Goal: Navigation & Orientation: Find specific page/section

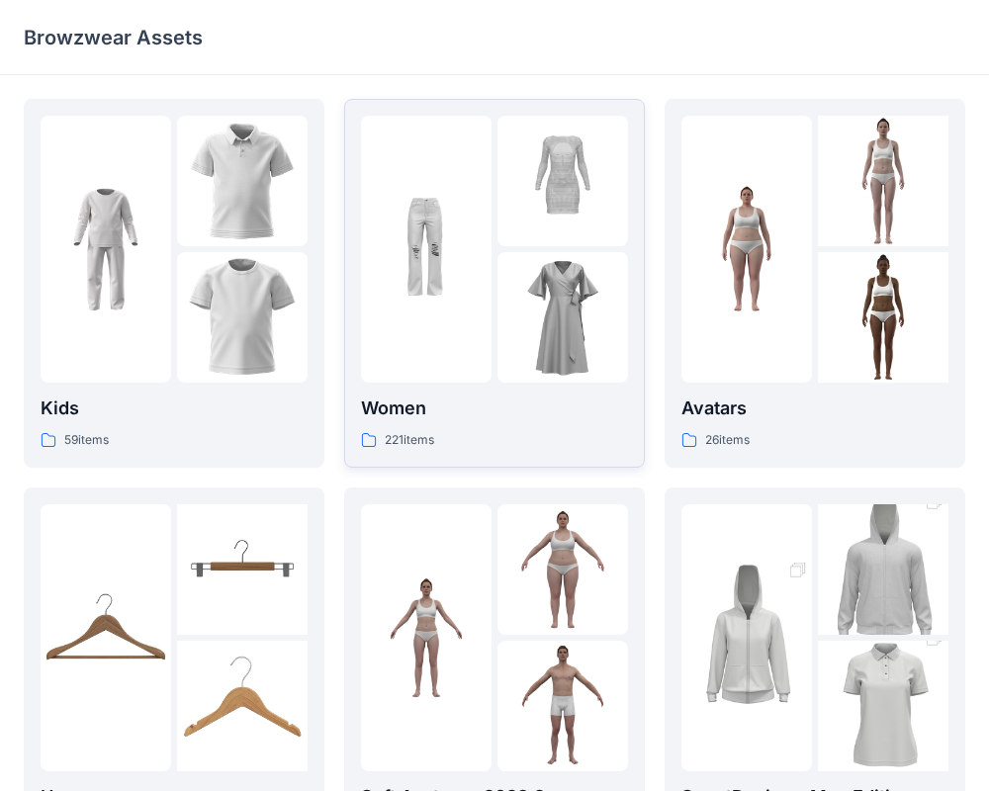
click at [435, 425] on div "Women 221 items" at bounding box center [494, 423] width 267 height 56
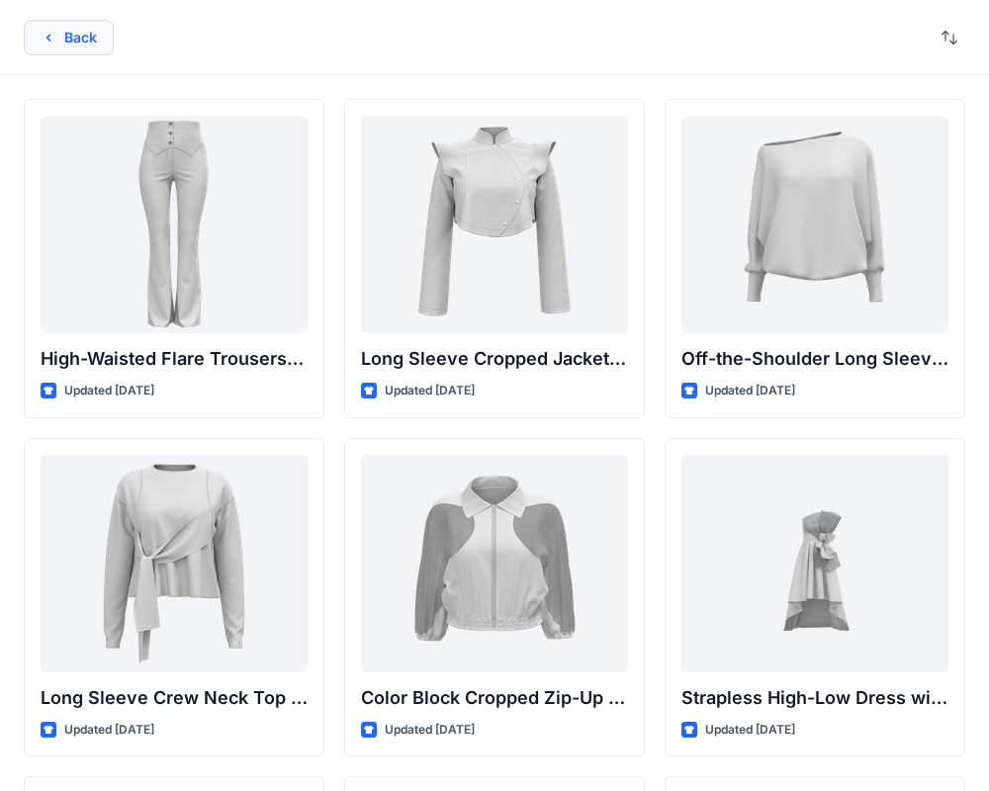
click at [55, 43] on icon "button" at bounding box center [49, 38] width 16 height 16
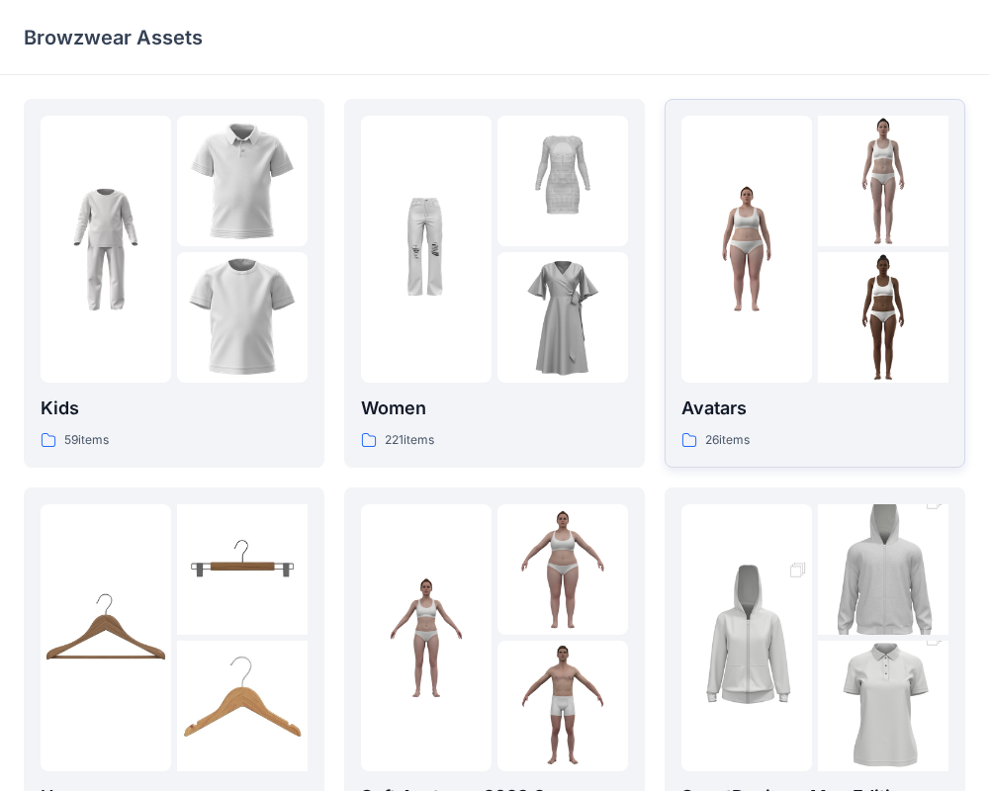
click at [718, 417] on p "Avatars" at bounding box center [814, 409] width 267 height 28
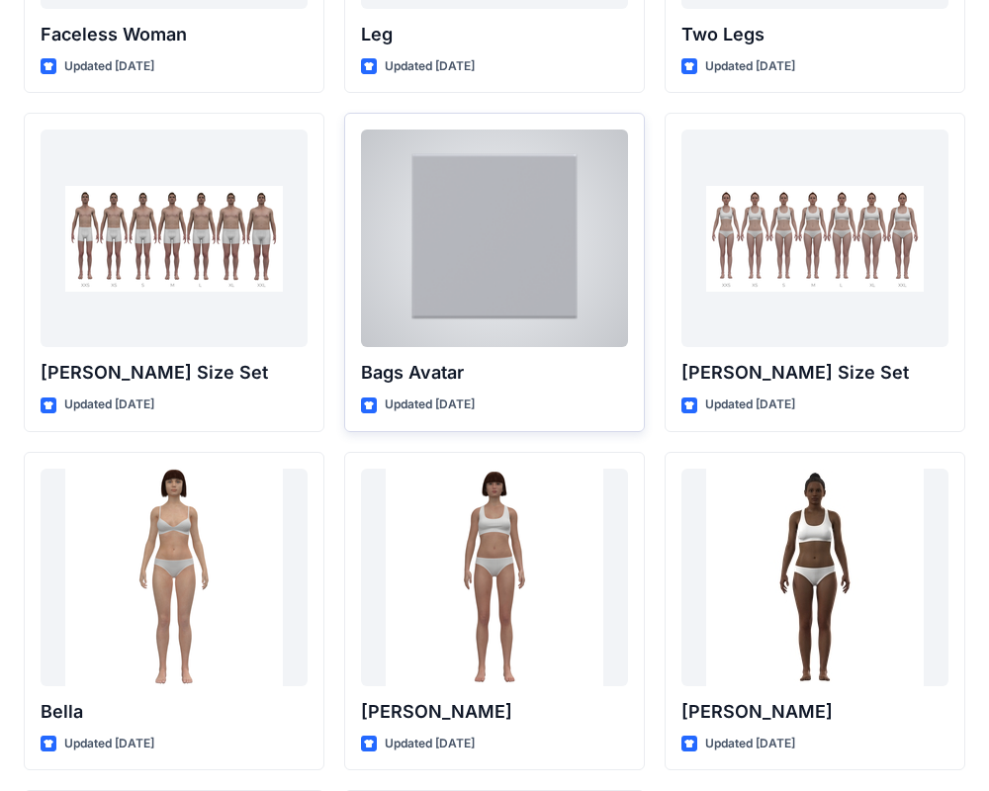
scroll to position [2037, 0]
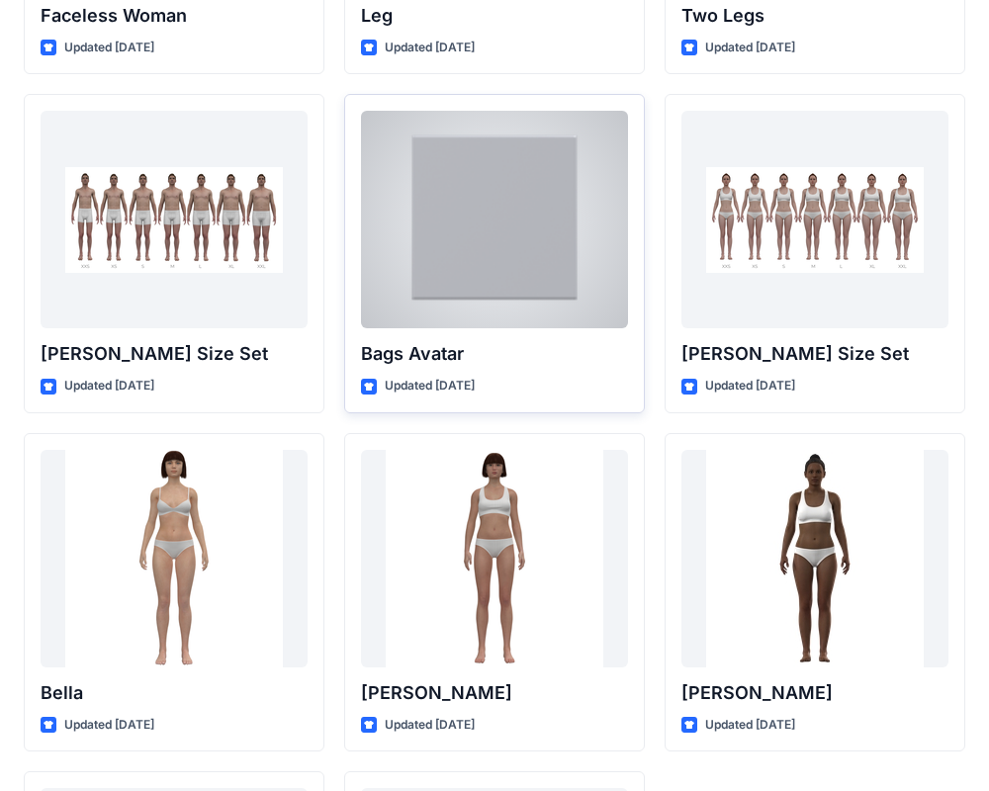
click at [466, 250] on div at bounding box center [494, 220] width 267 height 218
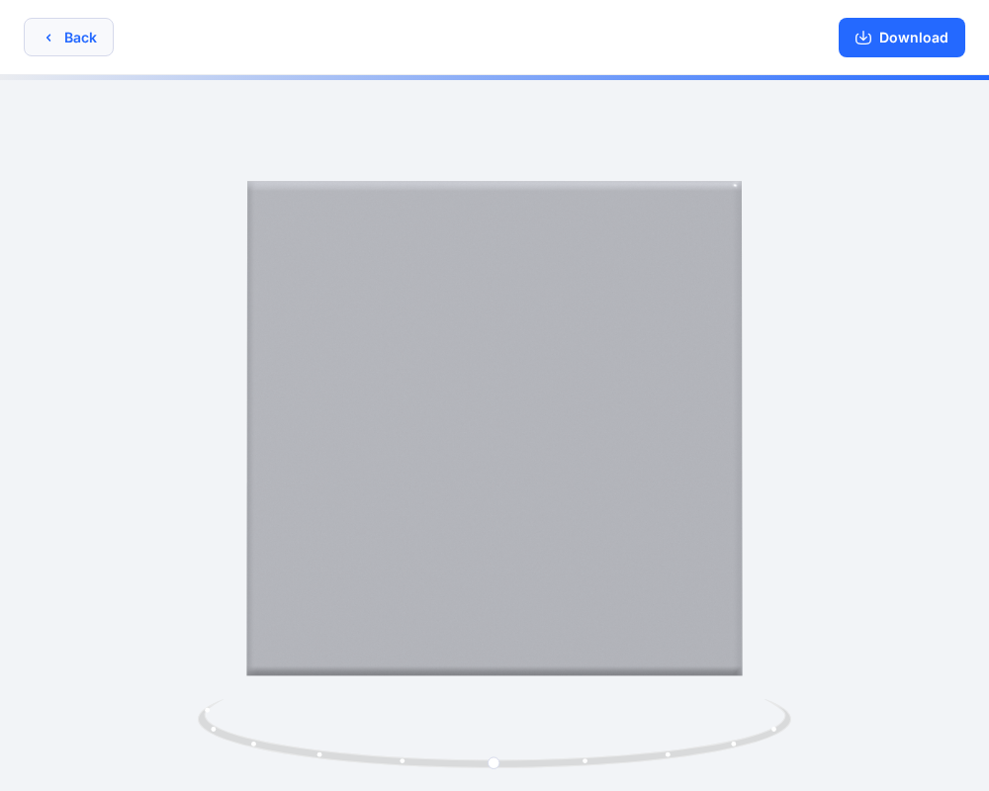
click at [63, 36] on button "Back" at bounding box center [69, 37] width 90 height 39
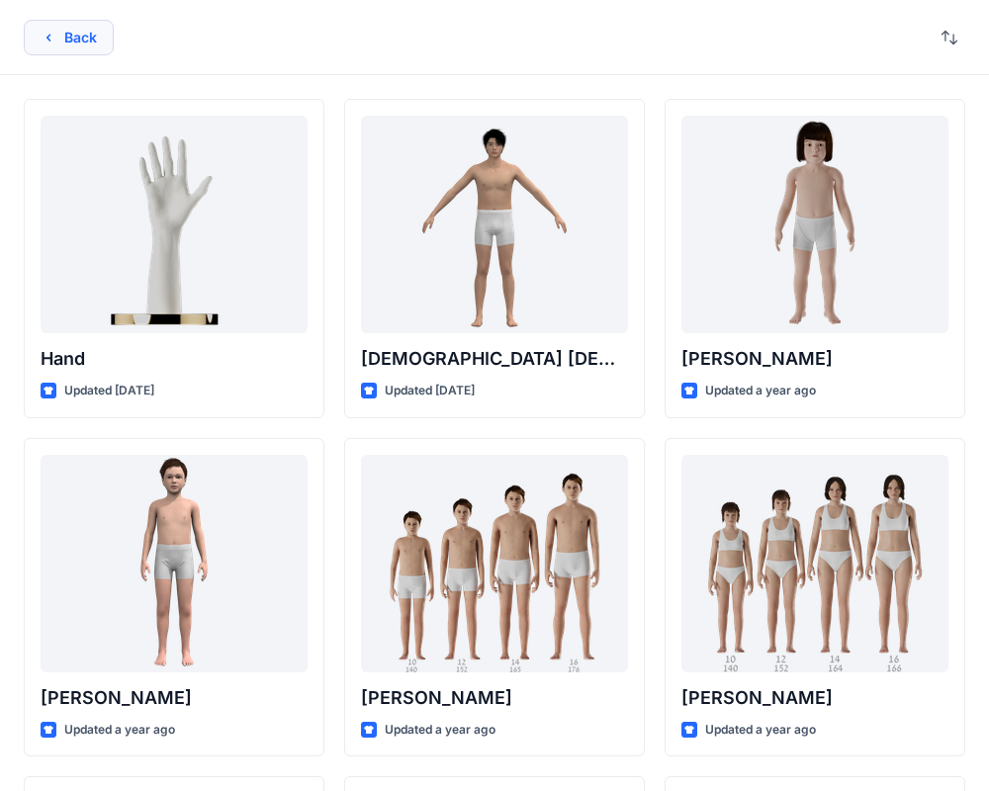
click at [60, 42] on button "Back" at bounding box center [69, 38] width 90 height 36
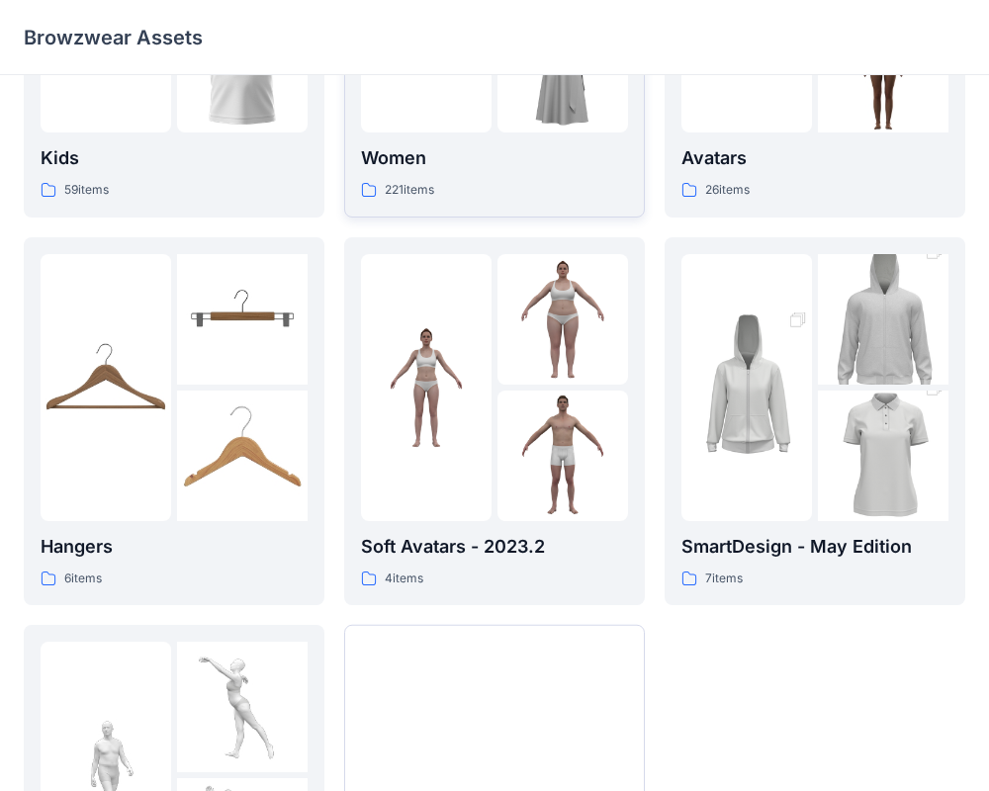
scroll to position [507, 0]
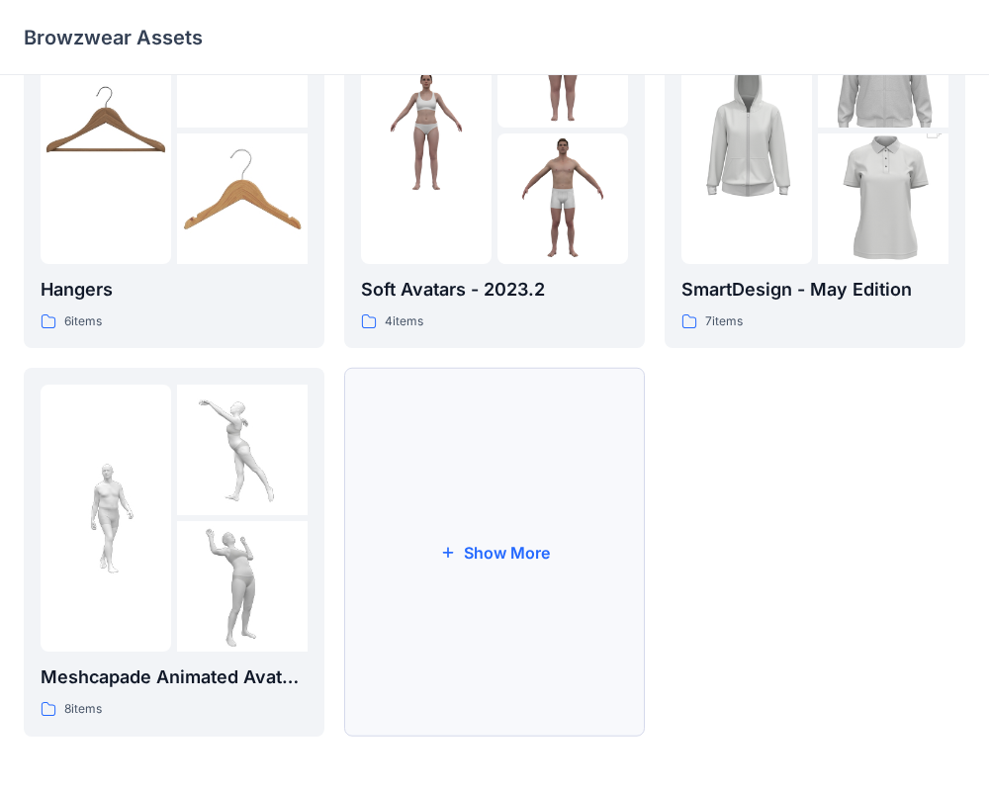
click at [457, 533] on button "Show More" at bounding box center [494, 552] width 301 height 369
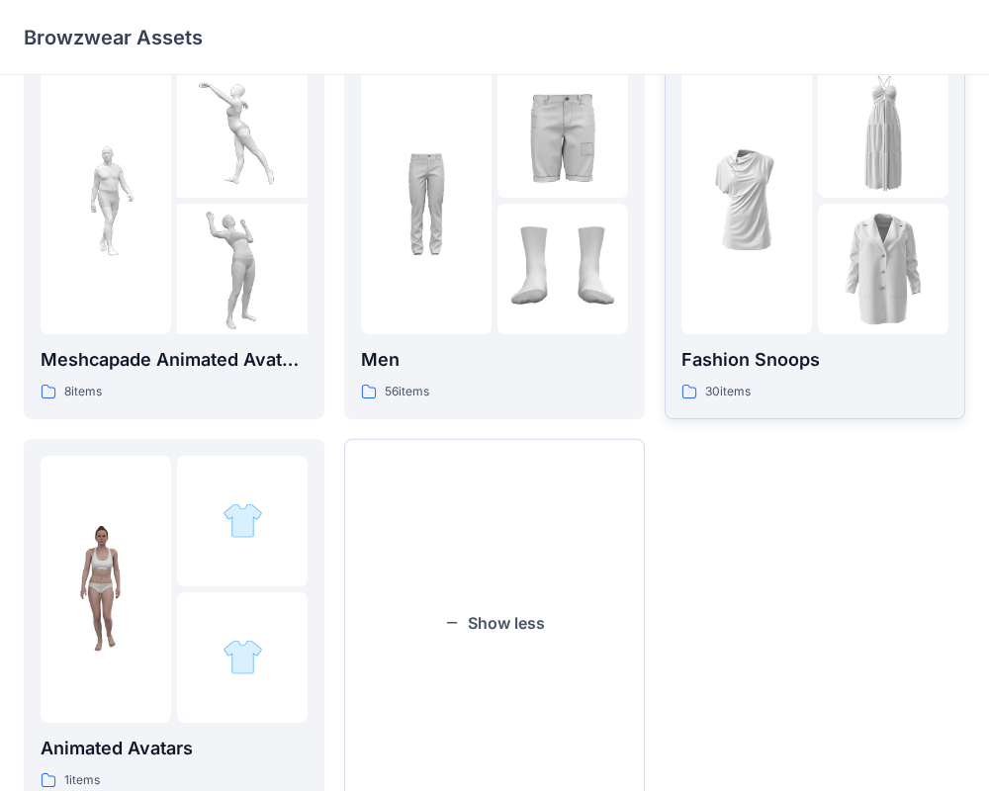
scroll to position [896, 0]
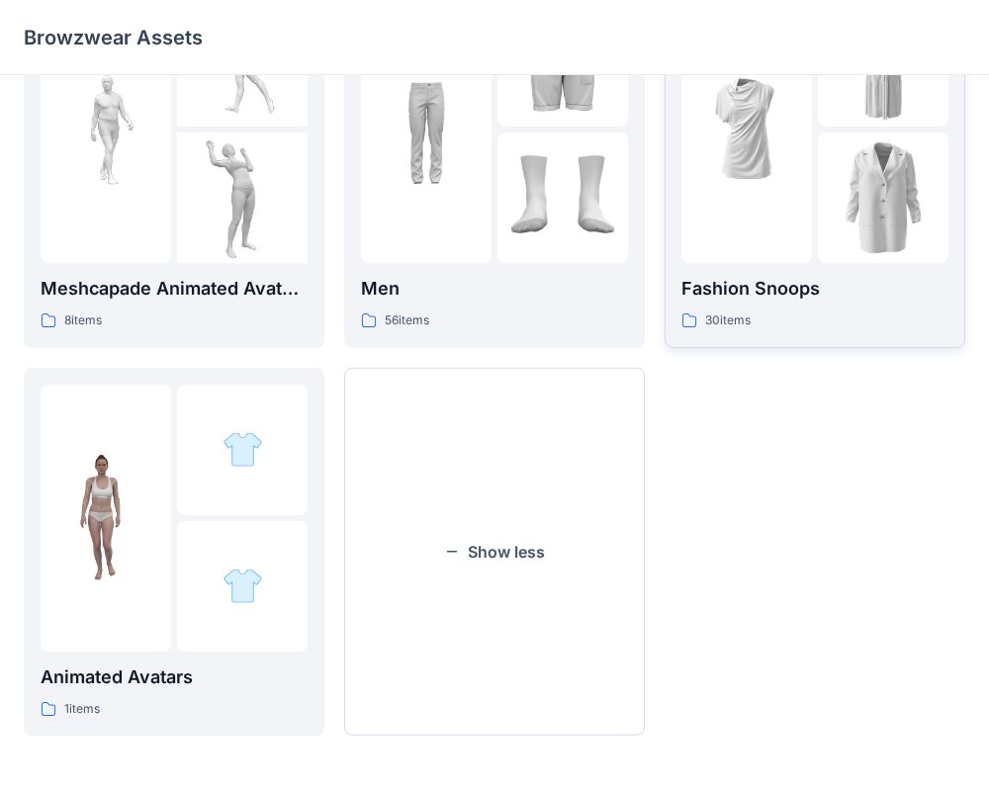
click at [789, 215] on div at bounding box center [746, 129] width 131 height 267
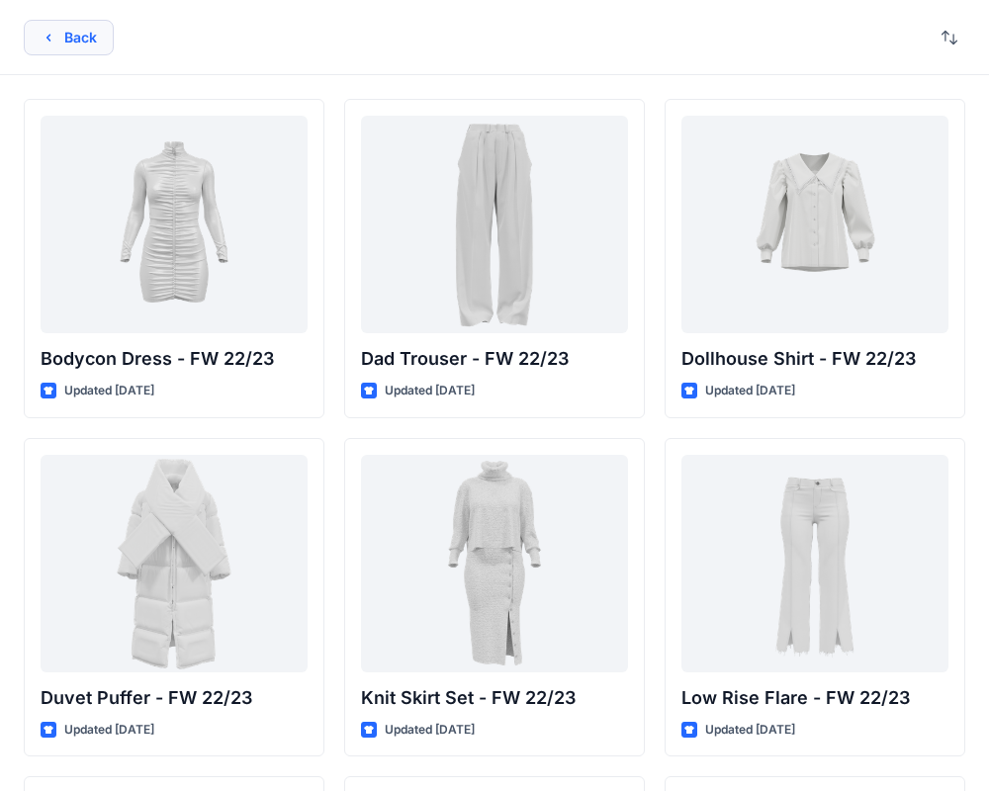
click at [81, 43] on button "Back" at bounding box center [69, 38] width 90 height 36
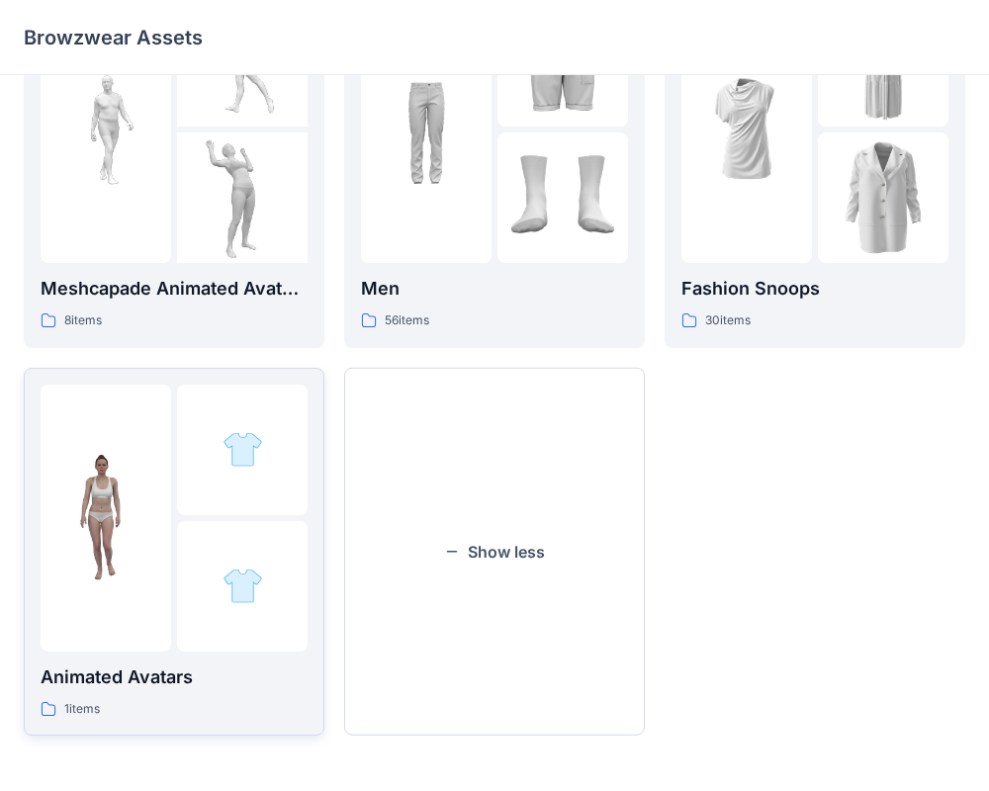
click at [179, 509] on div at bounding box center [242, 450] width 131 height 131
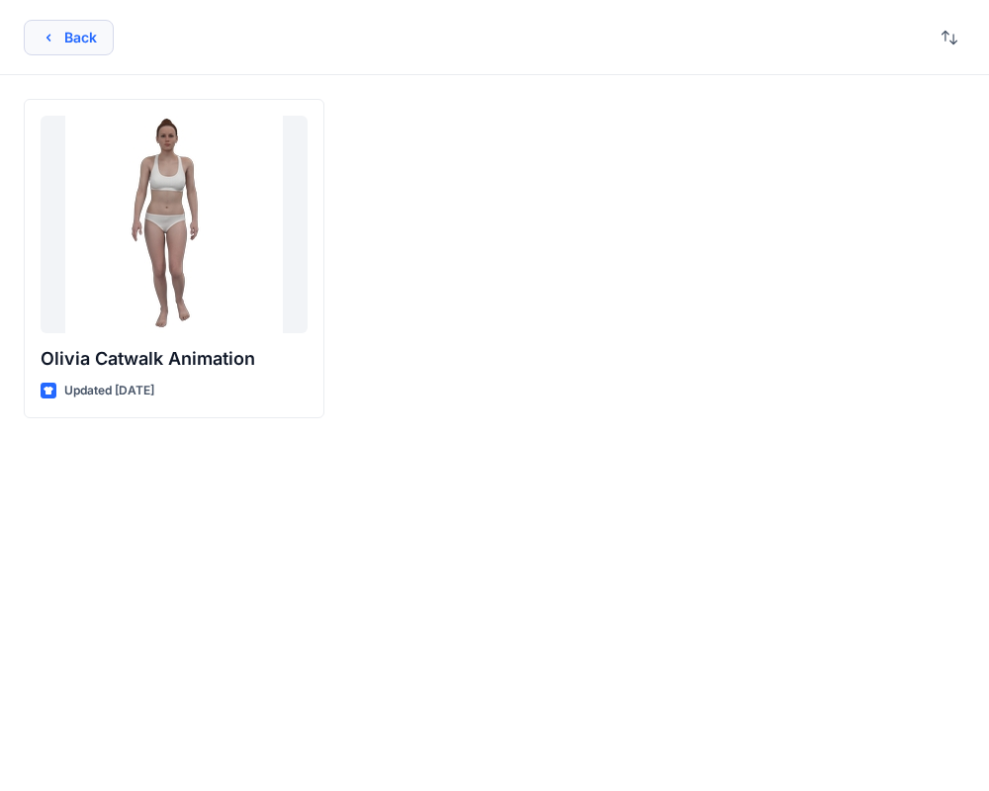
click at [63, 40] on button "Back" at bounding box center [69, 38] width 90 height 36
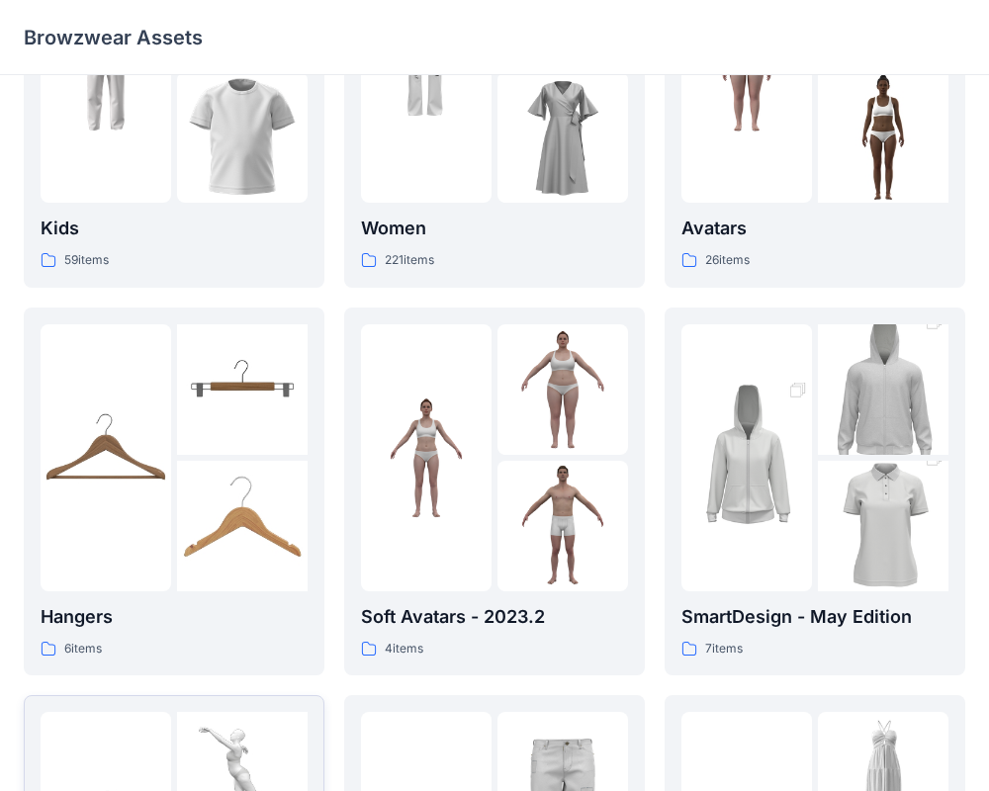
scroll to position [153, 0]
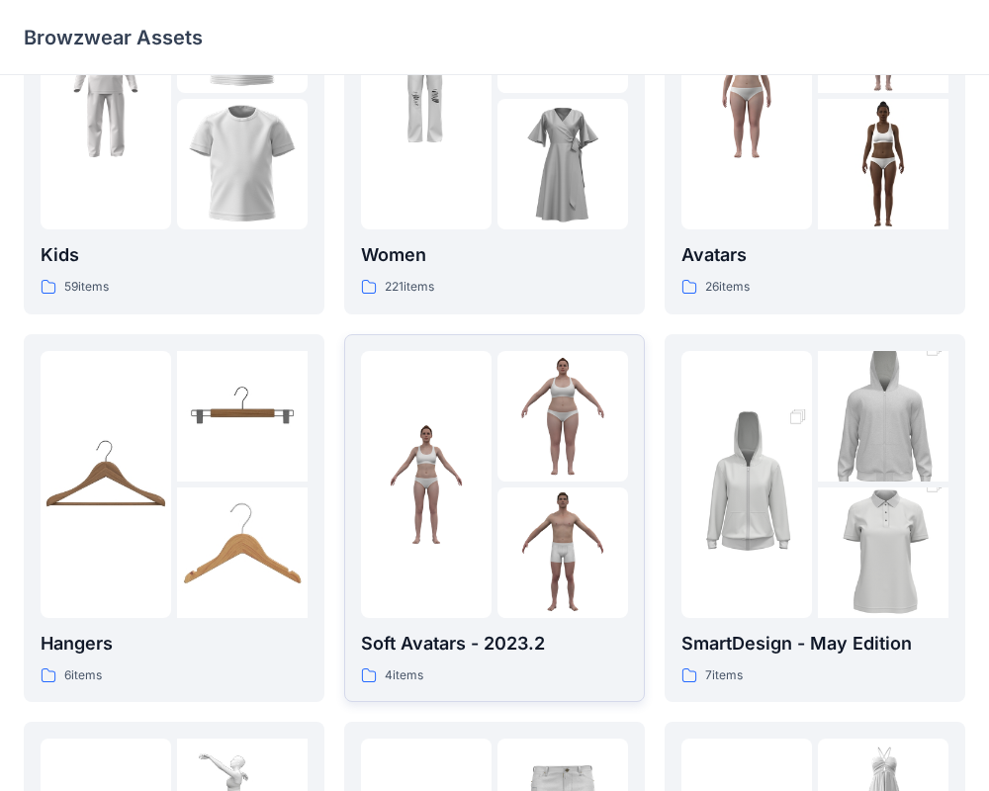
click at [454, 654] on p "Soft Avatars - 2023.2" at bounding box center [494, 644] width 267 height 28
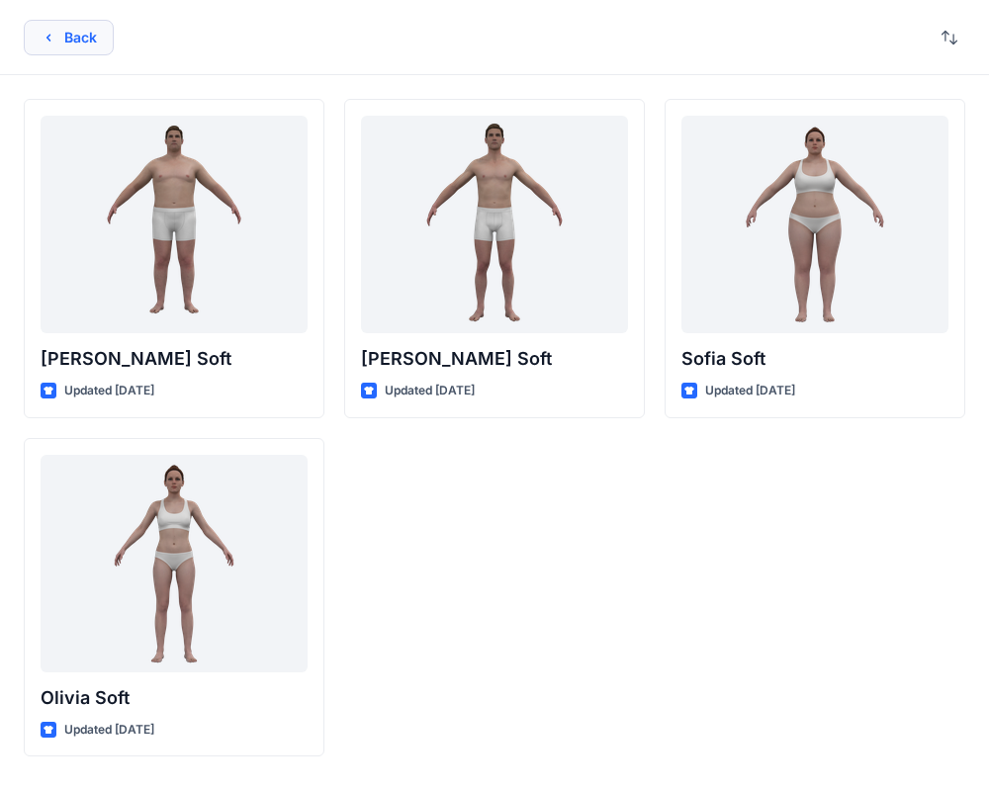
click at [56, 34] on button "Back" at bounding box center [69, 38] width 90 height 36
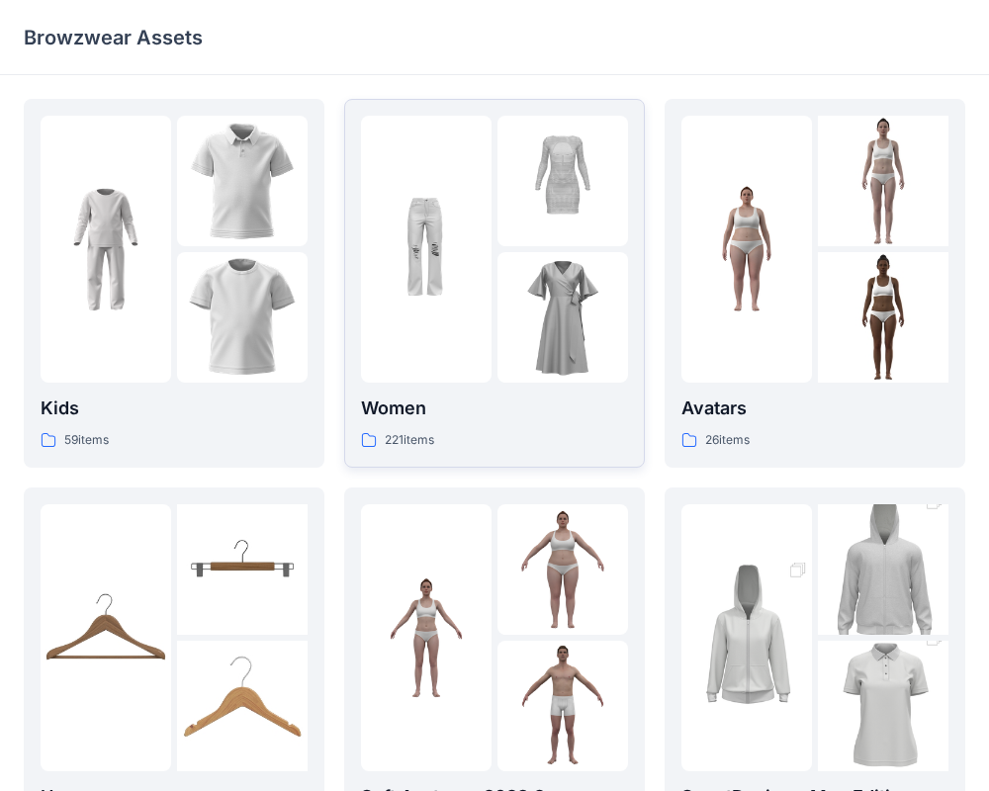
click at [465, 408] on p "Women" at bounding box center [494, 409] width 267 height 28
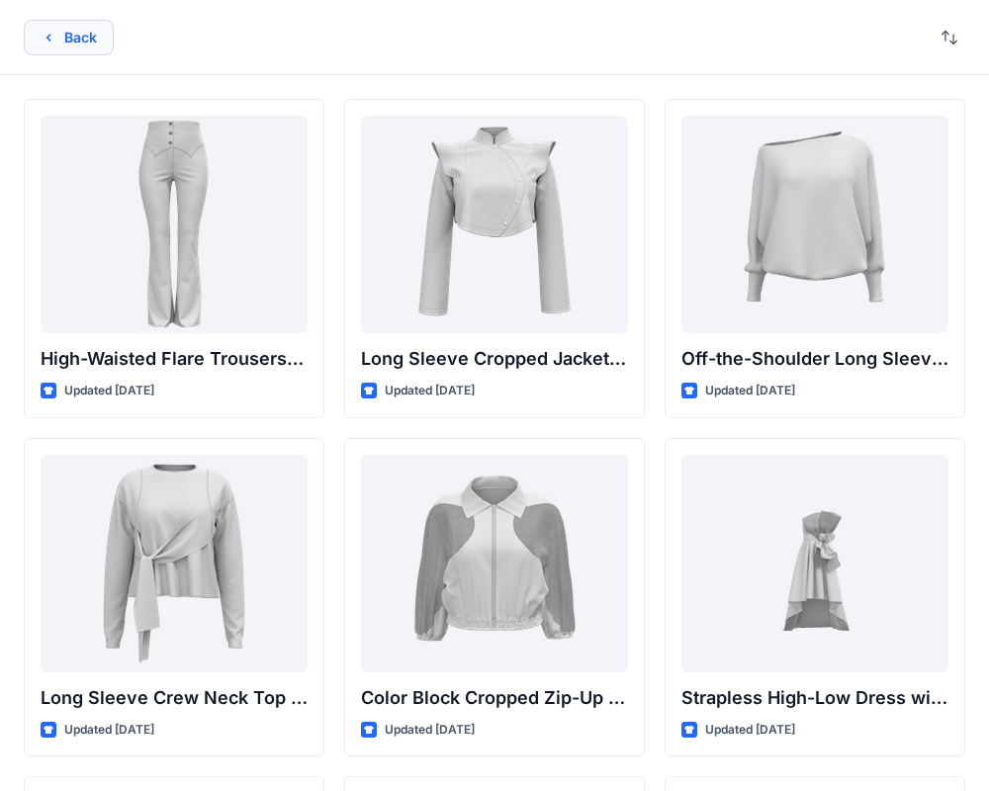
click at [91, 41] on button "Back" at bounding box center [69, 38] width 90 height 36
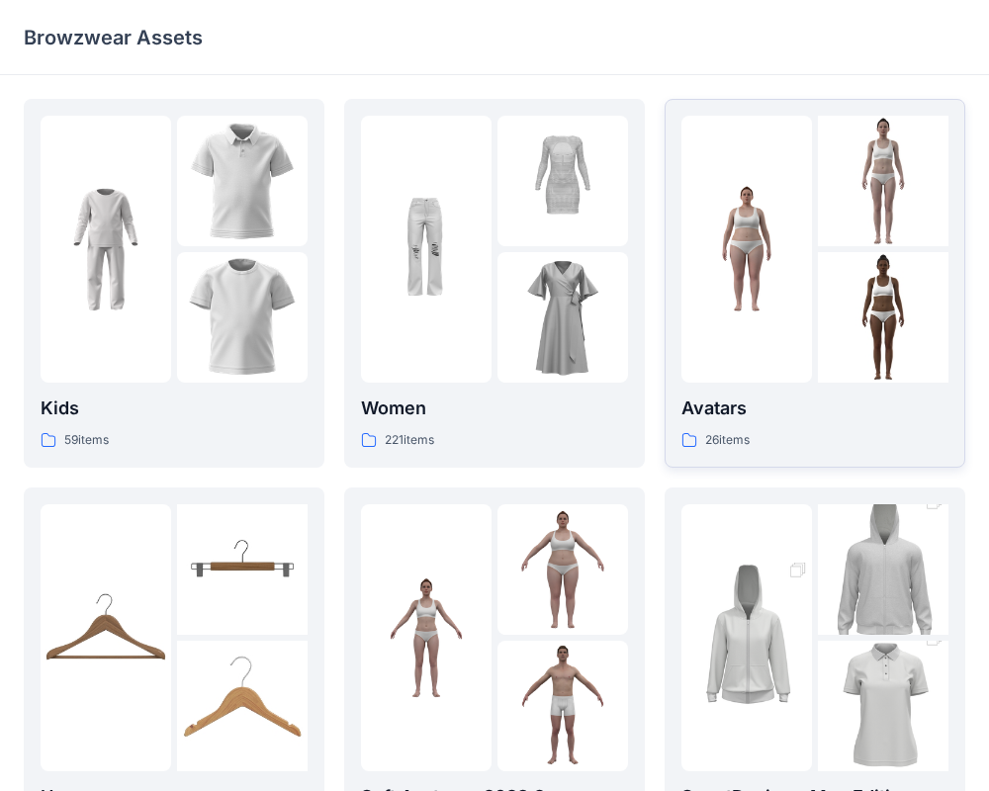
click at [732, 406] on p "Avatars" at bounding box center [814, 409] width 267 height 28
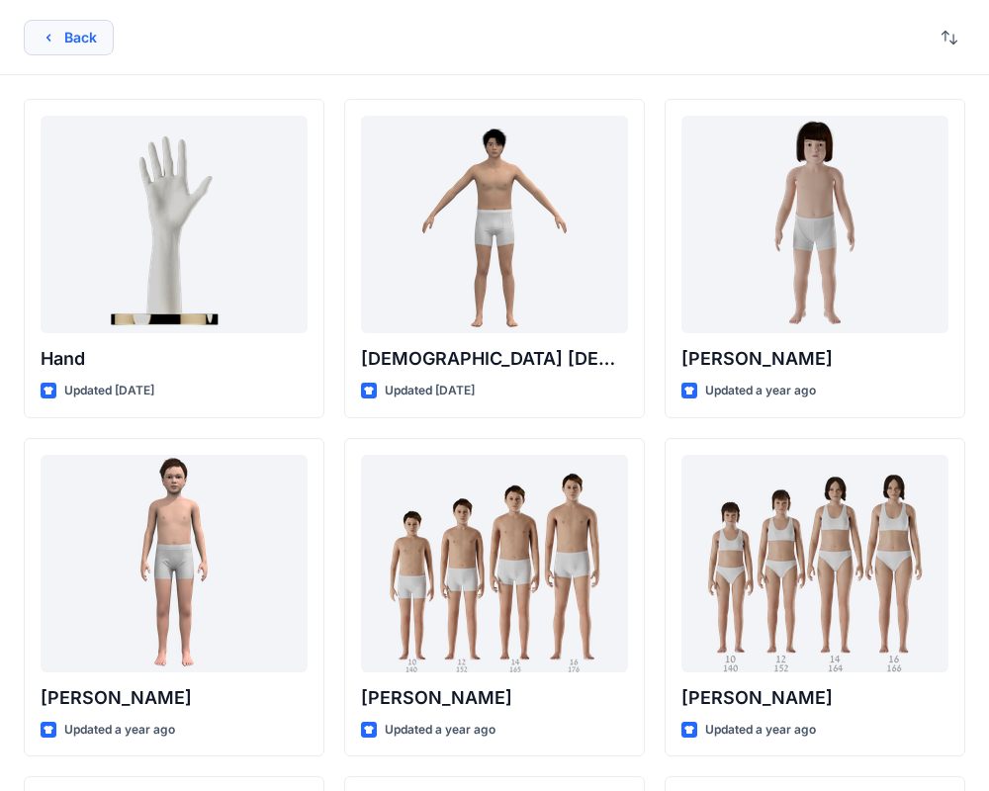
click at [95, 32] on button "Back" at bounding box center [69, 38] width 90 height 36
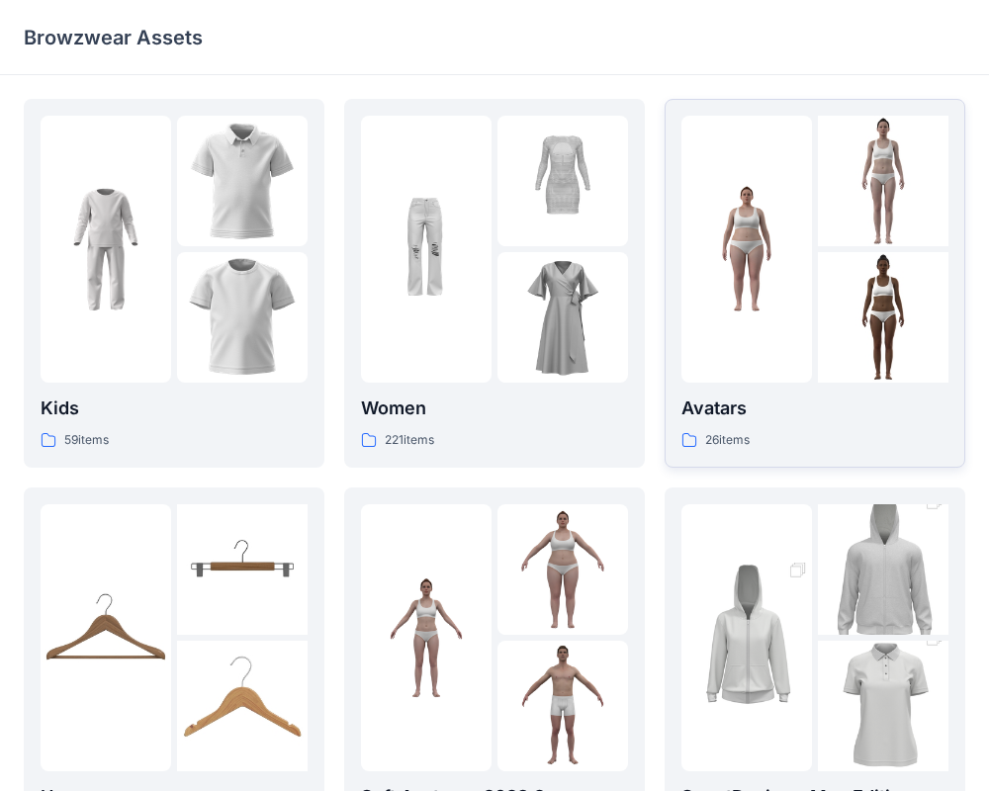
click at [747, 421] on p "Avatars" at bounding box center [814, 409] width 267 height 28
